Goal: Information Seeking & Learning: Learn about a topic

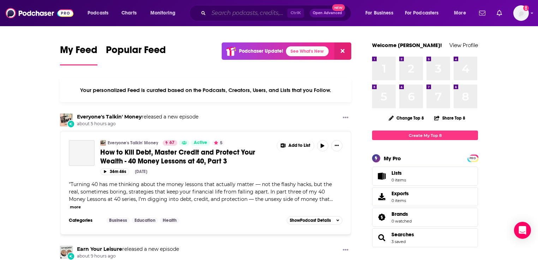
click at [248, 13] on input "Search podcasts, credits, & more..." at bounding box center [248, 12] width 79 height 11
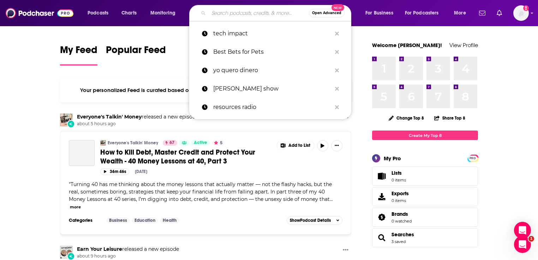
paste input "Best Bets for Pets"
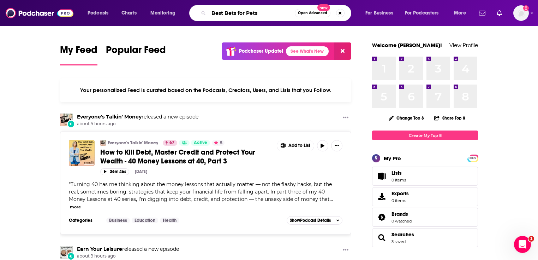
type input "Best Bets for Pets"
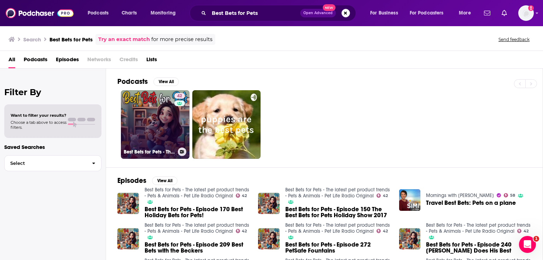
click at [168, 116] on link "42 Best Bets for Pets - The latest pet product trends - Pets & Animals - Pet Li…" at bounding box center [155, 124] width 69 height 69
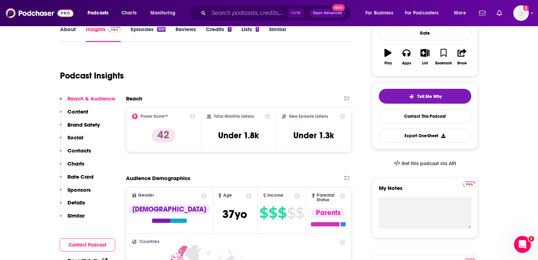
scroll to position [141, 0]
